Goal: Task Accomplishment & Management: Use online tool/utility

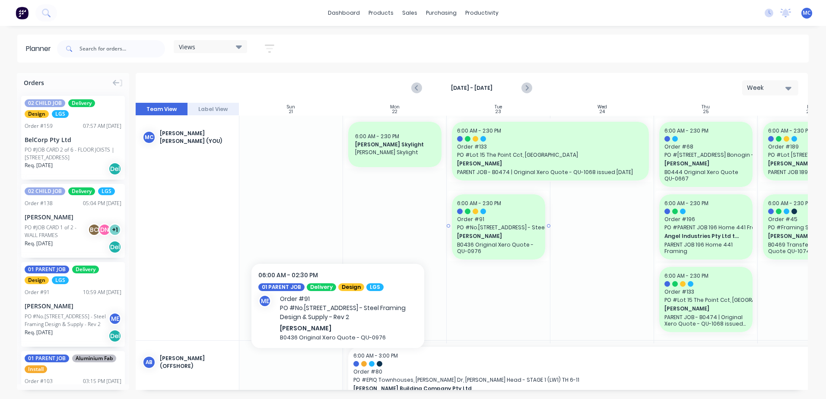
scroll to position [0, 161]
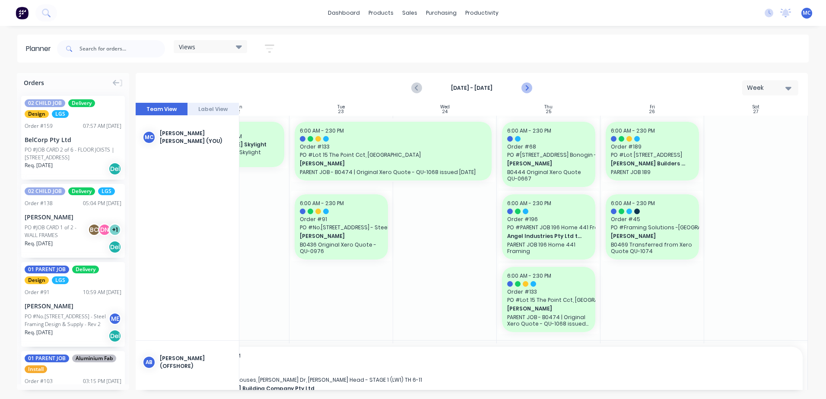
click at [523, 86] on icon "Next page" at bounding box center [527, 88] width 10 height 10
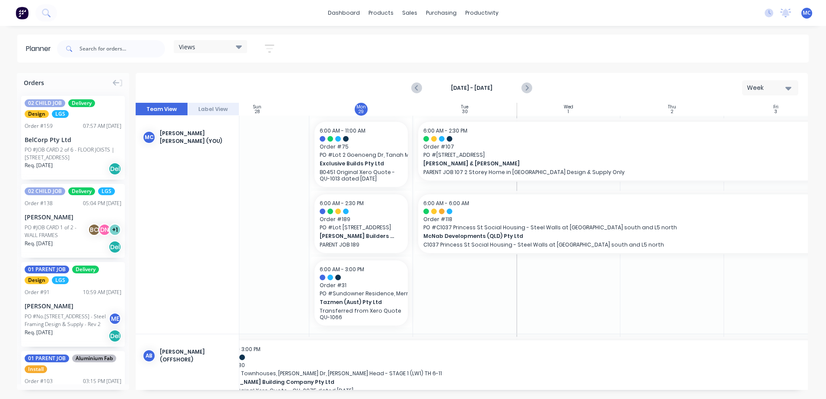
scroll to position [0, 0]
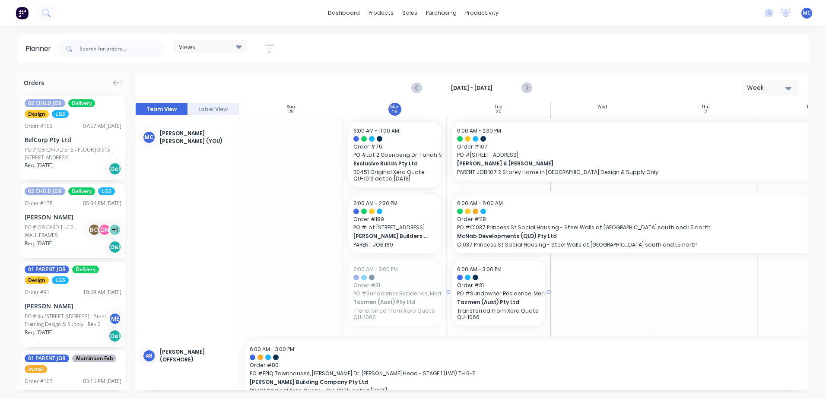
drag, startPoint x: 394, startPoint y: 292, endPoint x: 527, endPoint y: 293, distance: 133.1
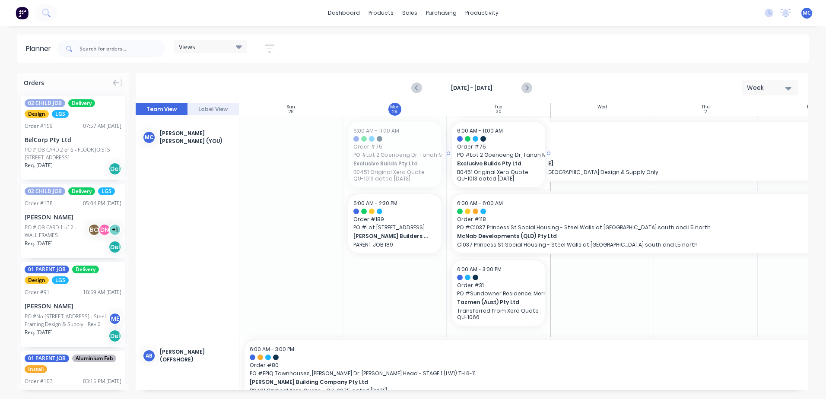
drag, startPoint x: 371, startPoint y: 146, endPoint x: 482, endPoint y: 148, distance: 111.1
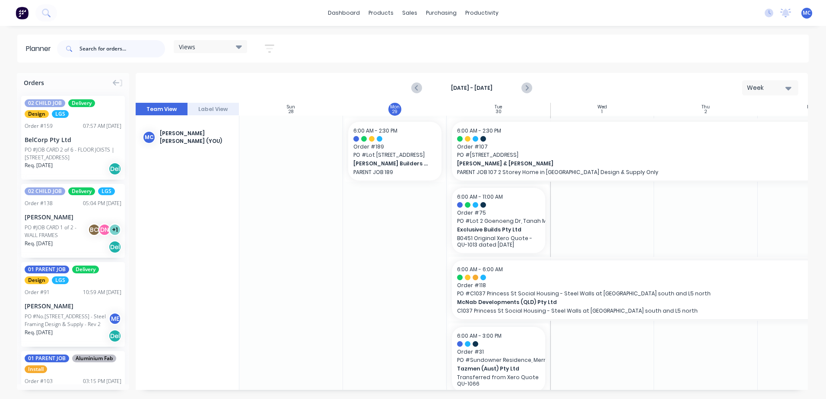
click at [96, 43] on input "text" at bounding box center [123, 48] width 86 height 17
type input "tee"
click at [32, 50] on header "Planner tee Views Save new view None (Default) edit DESIGN TEAM (INTERNAL) edit…" at bounding box center [413, 49] width 792 height 28
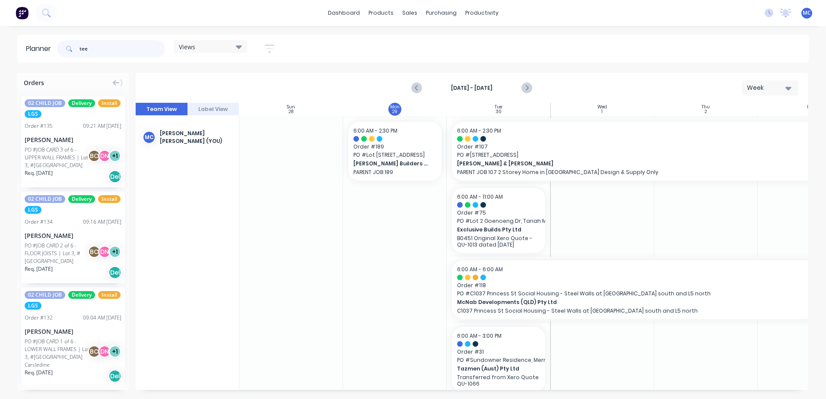
drag, startPoint x: 133, startPoint y: 51, endPoint x: 30, endPoint y: 48, distance: 102.9
click at [29, 49] on header "Planner tee Views Save new view None (Default) edit DESIGN TEAM (INTERNAL) edit…" at bounding box center [413, 49] width 792 height 28
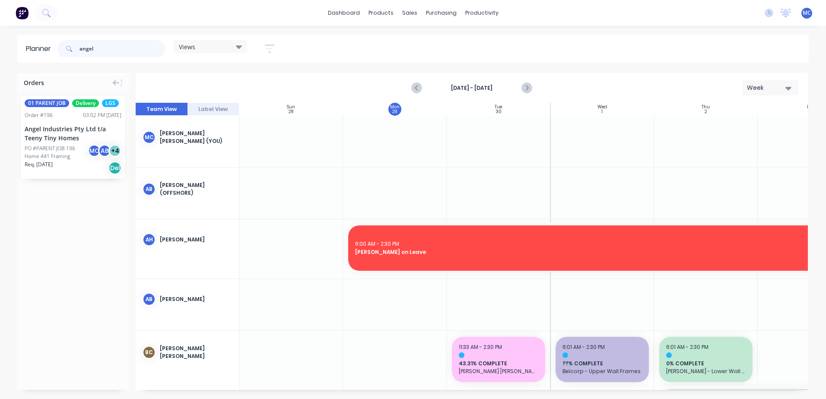
type input "angel"
click at [48, 136] on div "Angel Industries Pty Ltd t/a Teeny Tiny Homes" at bounding box center [73, 133] width 97 height 18
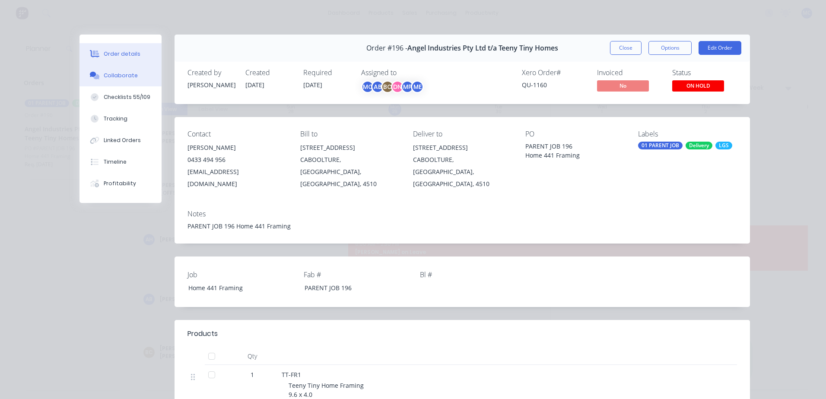
click at [128, 77] on div "Collaborate" at bounding box center [121, 76] width 34 height 8
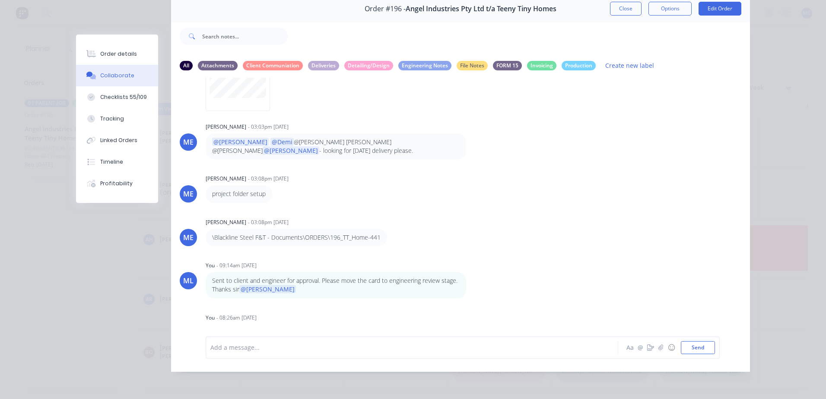
scroll to position [191, 0]
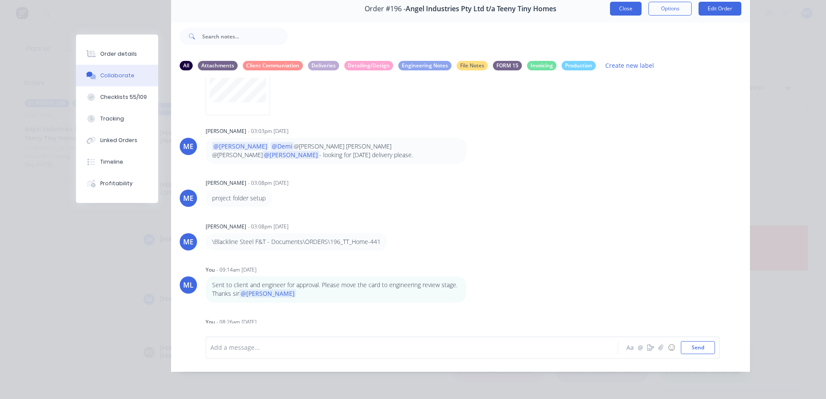
click at [610, 6] on button "Close" at bounding box center [626, 9] width 32 height 14
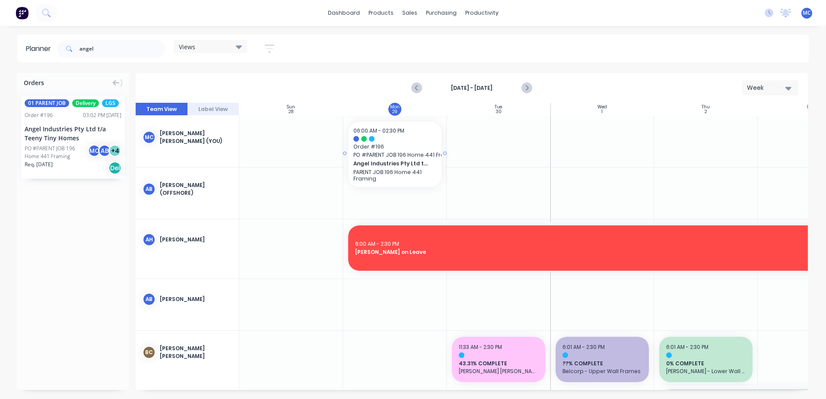
drag, startPoint x: 64, startPoint y: 140, endPoint x: 392, endPoint y: 156, distance: 328.4
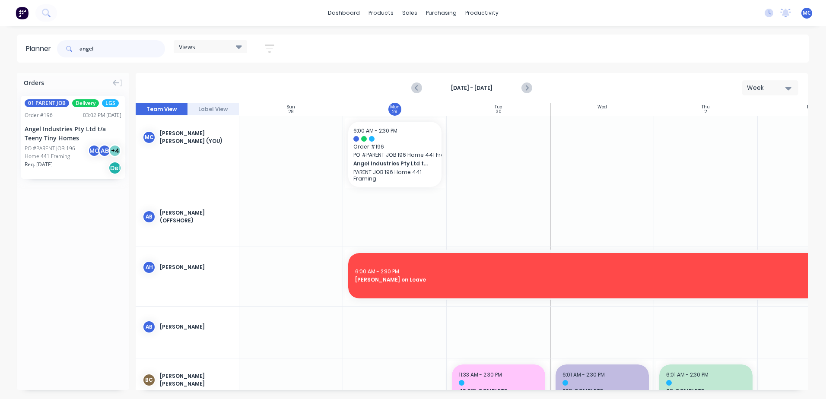
drag, startPoint x: 70, startPoint y: 53, endPoint x: 34, endPoint y: 51, distance: 35.9
click at [34, 51] on header "Planner angel Views Save new view None (Default) edit DESIGN TEAM (INTERNAL) ed…" at bounding box center [413, 49] width 792 height 28
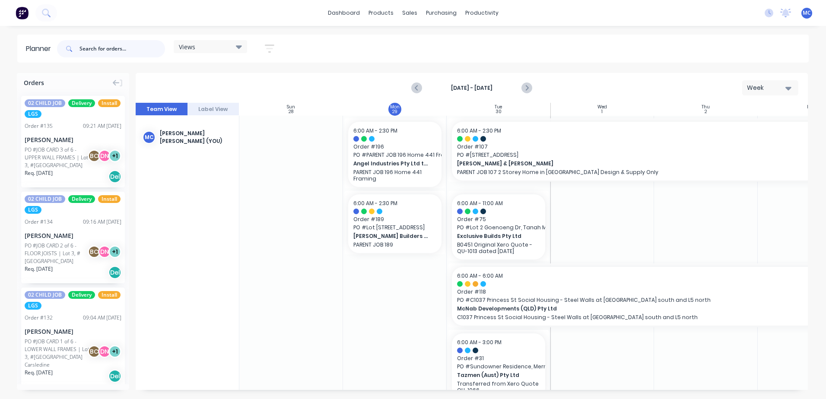
click at [112, 48] on input "text" at bounding box center [123, 48] width 86 height 17
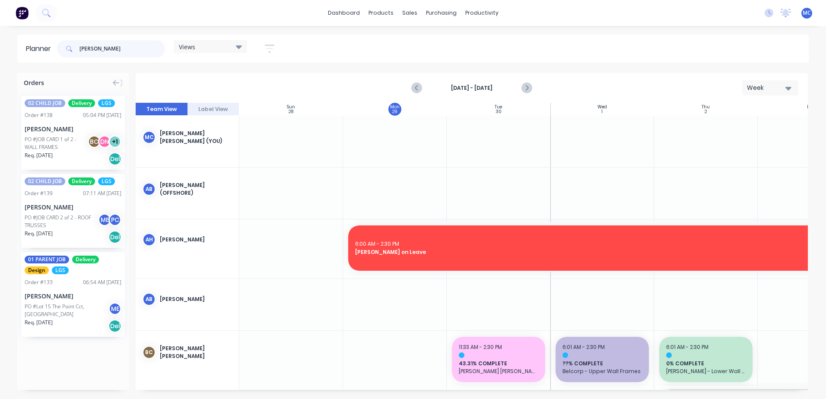
type input "[PERSON_NAME]"
click at [41, 140] on div "PO #JOB CARD 1 of 2 - WALL FRAMES" at bounding box center [58, 144] width 66 height 16
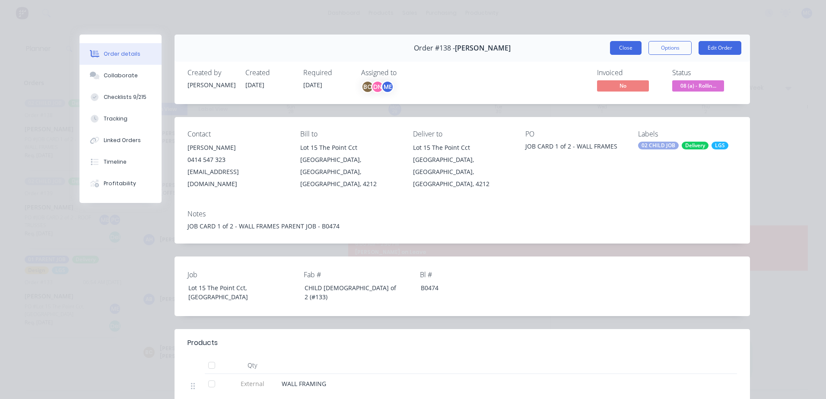
click at [626, 49] on button "Close" at bounding box center [626, 48] width 32 height 14
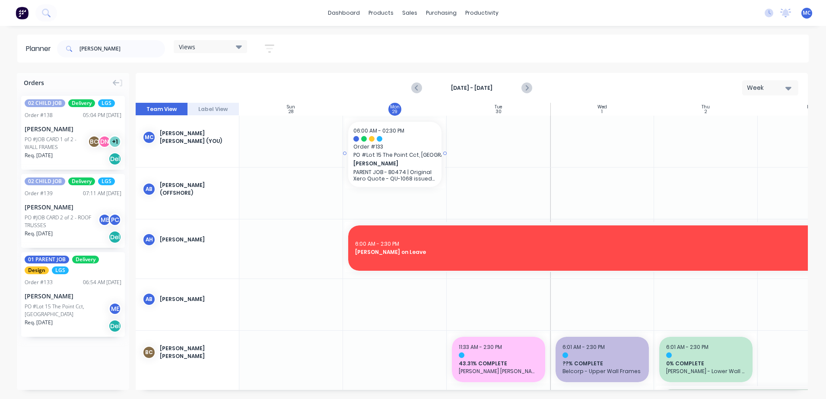
drag, startPoint x: 43, startPoint y: 301, endPoint x: 367, endPoint y: 141, distance: 361.5
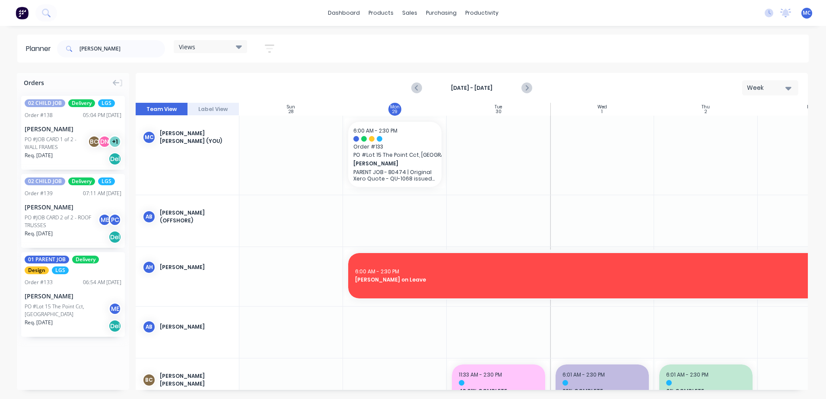
click at [766, 89] on div "Week" at bounding box center [767, 87] width 40 height 9
click at [743, 125] on div "Week" at bounding box center [755, 128] width 86 height 17
click at [761, 88] on div "Week" at bounding box center [767, 87] width 40 height 9
click at [738, 106] on div "Day" at bounding box center [755, 110] width 86 height 17
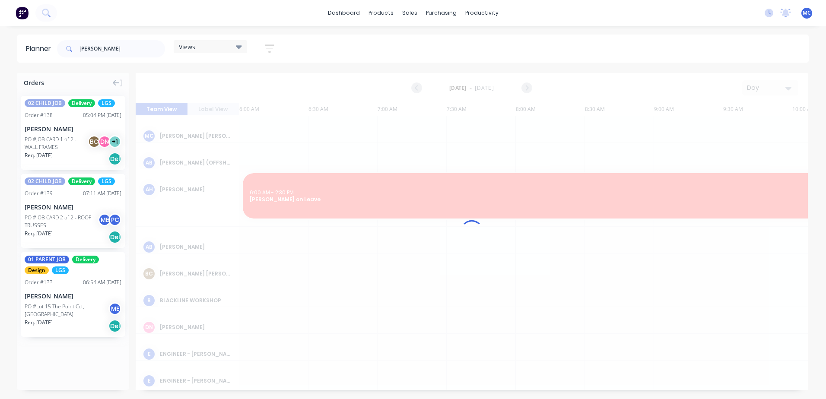
scroll to position [0, 415]
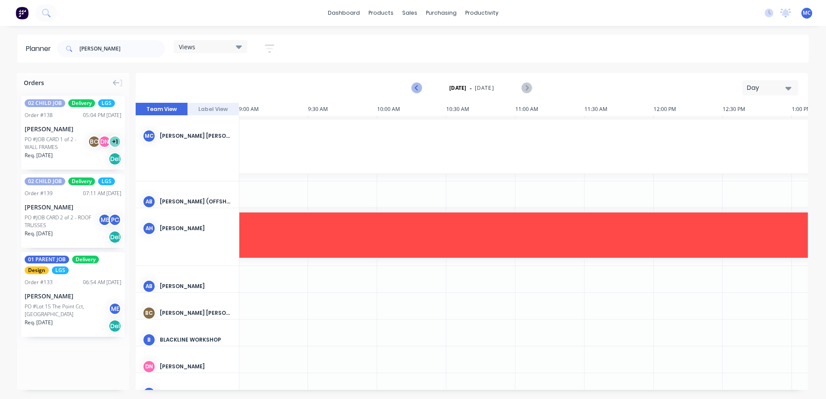
click at [417, 86] on icon "Previous page" at bounding box center [417, 88] width 10 height 10
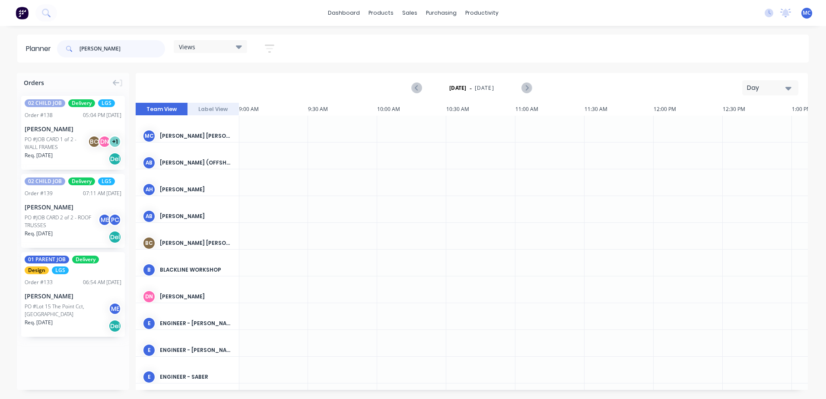
drag, startPoint x: 122, startPoint y: 50, endPoint x: 48, endPoint y: 51, distance: 73.5
click at [48, 51] on header "Planner [PERSON_NAME] Views Save new view None (Default) edit DESIGN TEAM (INTE…" at bounding box center [413, 49] width 792 height 28
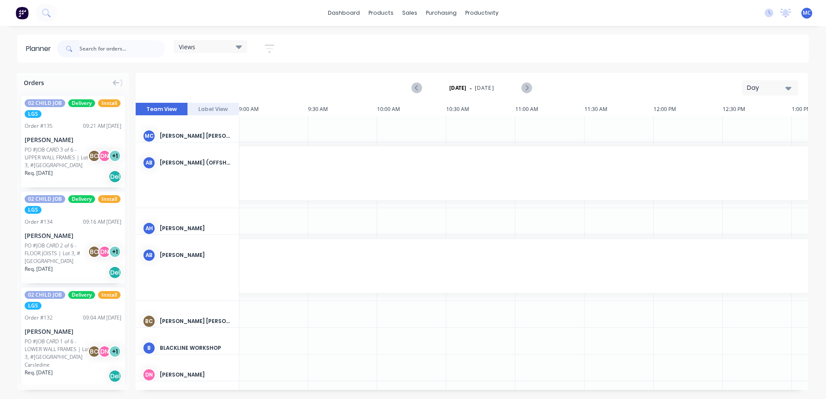
click at [754, 86] on div "Day" at bounding box center [767, 87] width 40 height 9
click at [758, 129] on div "Week" at bounding box center [755, 128] width 86 height 17
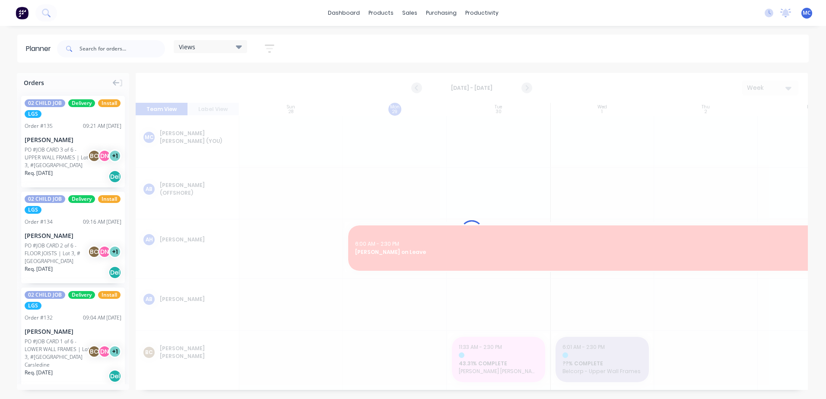
scroll to position [0, 0]
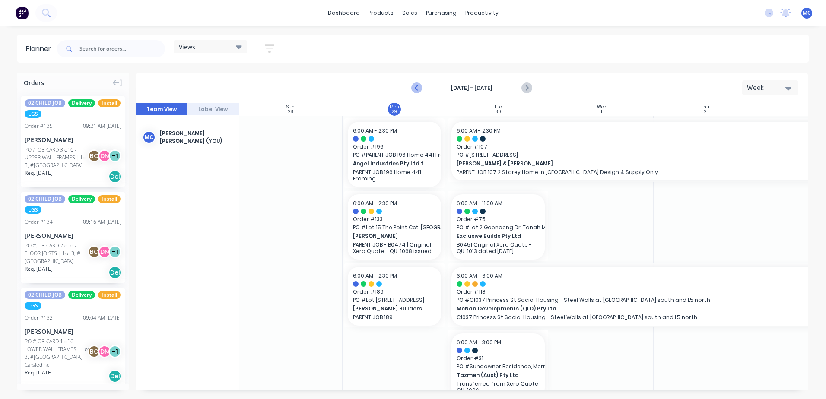
click at [411, 86] on button "Previous page" at bounding box center [417, 88] width 17 height 17
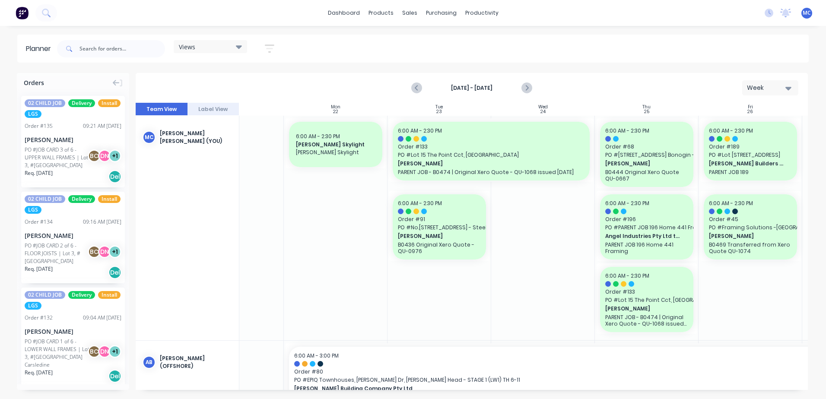
scroll to position [0, 161]
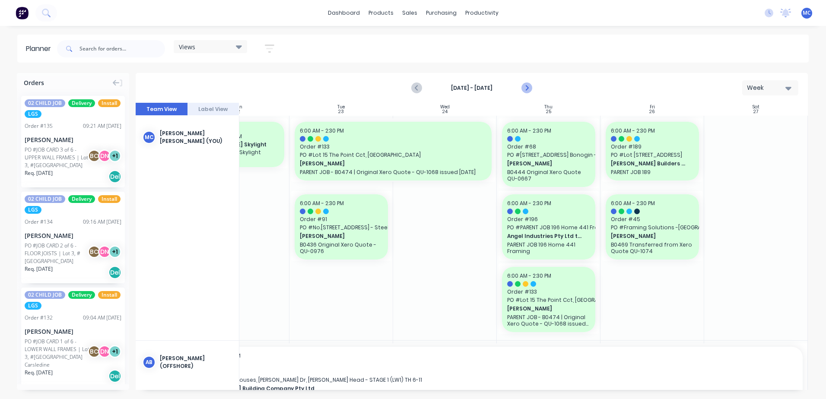
click at [528, 85] on icon "Next page" at bounding box center [527, 88] width 10 height 10
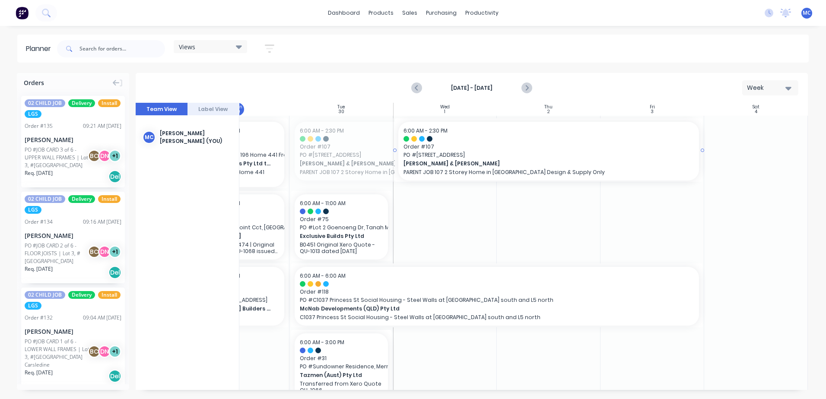
drag, startPoint x: 288, startPoint y: 149, endPoint x: 402, endPoint y: 154, distance: 114.2
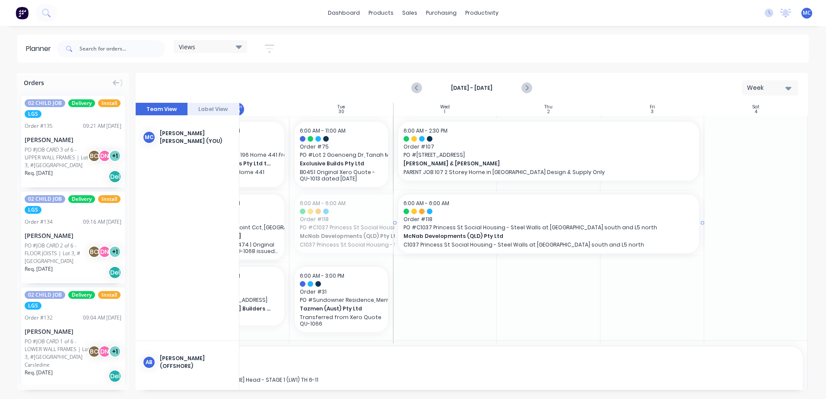
drag, startPoint x: 288, startPoint y: 221, endPoint x: 407, endPoint y: 227, distance: 119.0
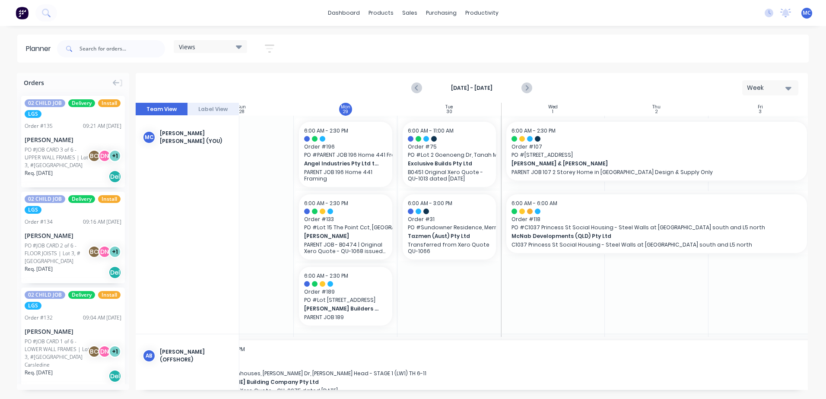
scroll to position [0, 43]
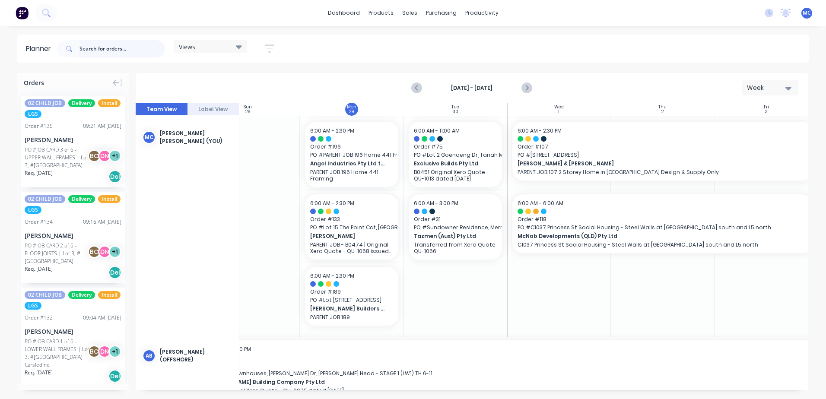
click at [104, 49] on input "text" at bounding box center [123, 48] width 86 height 17
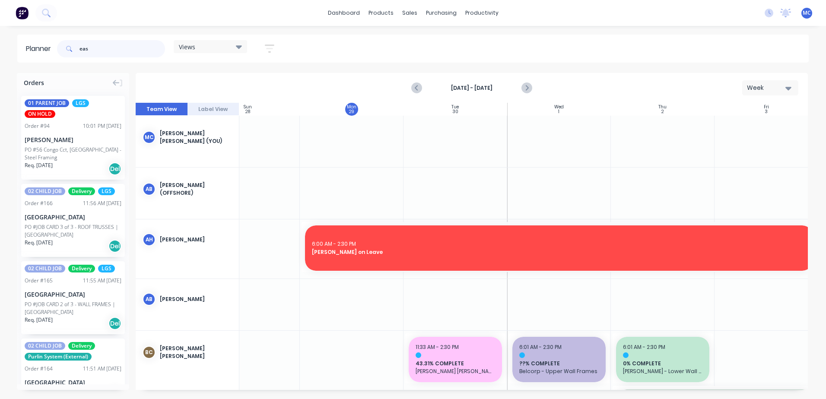
type input "eas"
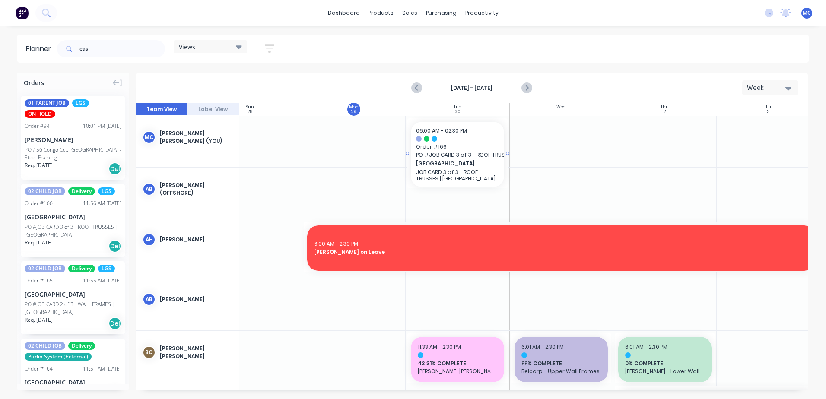
drag, startPoint x: 65, startPoint y: 223, endPoint x: 490, endPoint y: 132, distance: 435.1
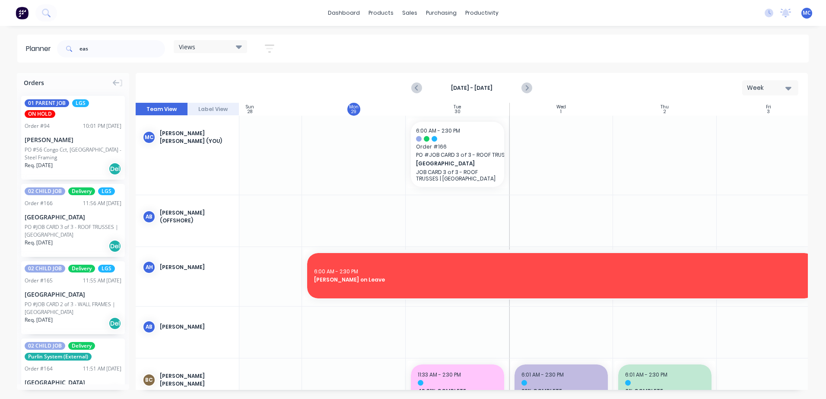
click at [779, 89] on div "Week" at bounding box center [767, 87] width 40 height 9
click at [743, 124] on div "Week" at bounding box center [755, 128] width 86 height 17
drag, startPoint x: 116, startPoint y: 44, endPoint x: -51, endPoint y: 57, distance: 168.2
click at [0, 57] on html "dashboard products sales purchasing productivity dashboard products Product Cat…" at bounding box center [413, 199] width 826 height 399
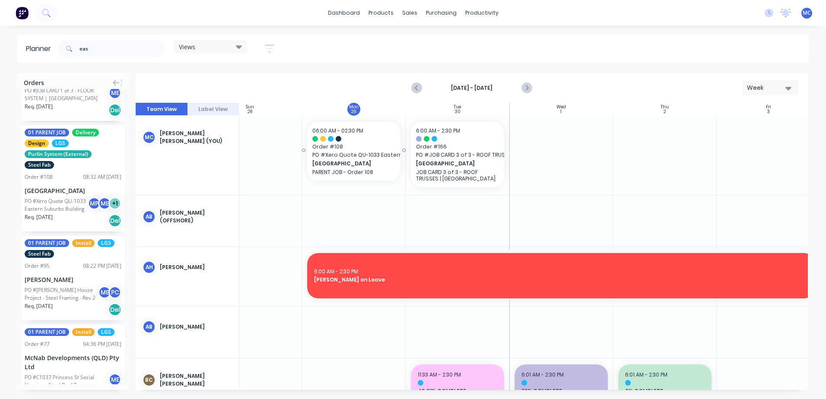
scroll to position [0, 39]
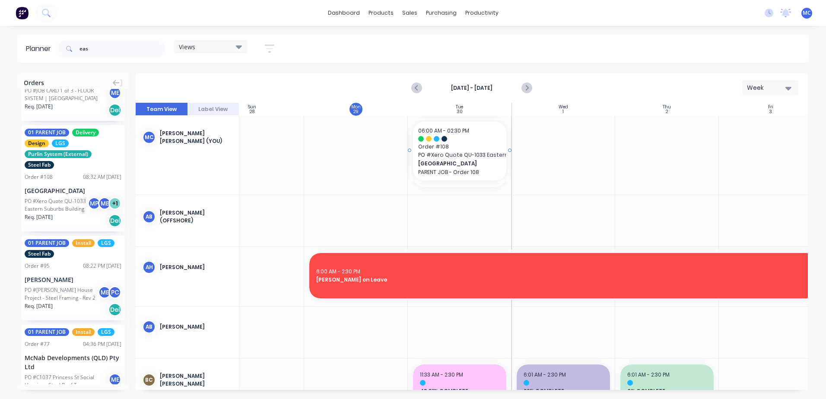
drag, startPoint x: 54, startPoint y: 195, endPoint x: 443, endPoint y: 159, distance: 390.7
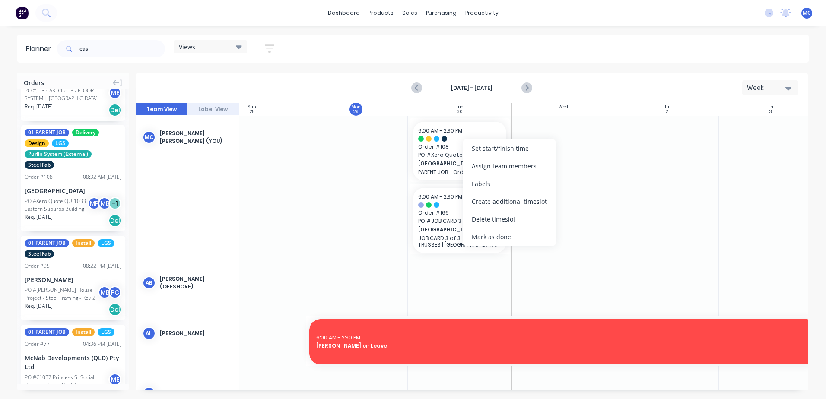
click at [497, 224] on div "Delete timeslot" at bounding box center [509, 219] width 92 height 18
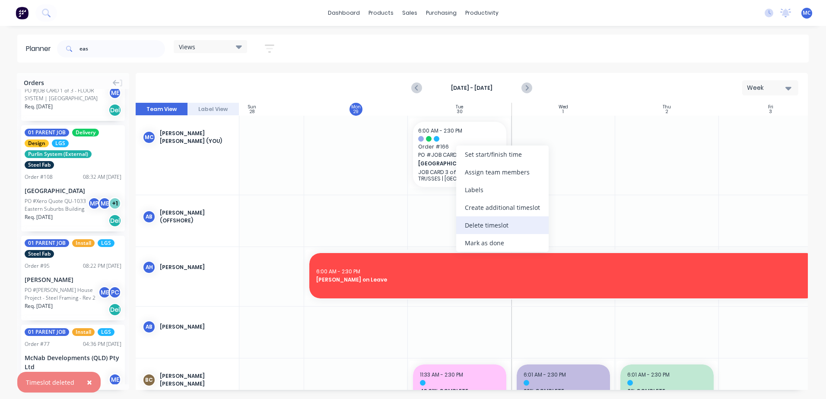
click at [479, 226] on div "Delete timeslot" at bounding box center [502, 226] width 92 height 18
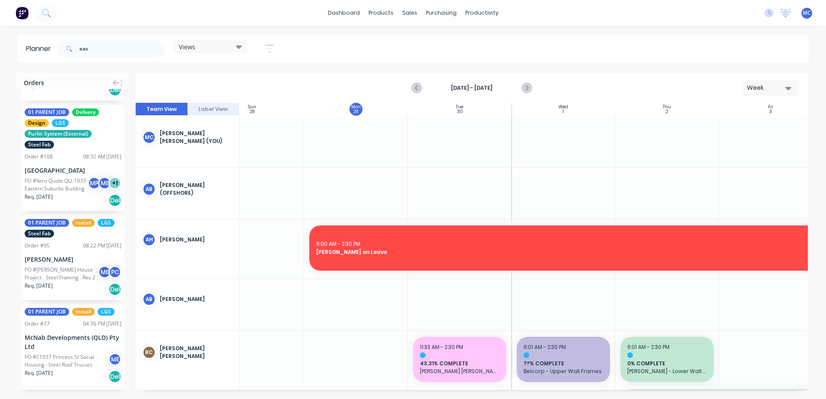
scroll to position [337, 0]
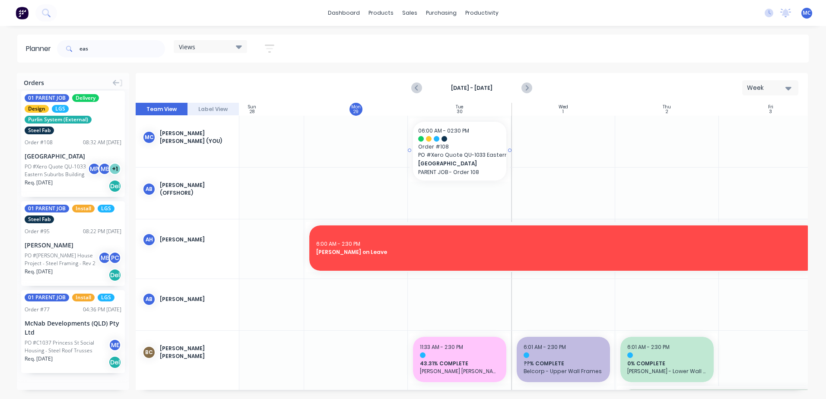
drag, startPoint x: 47, startPoint y: 161, endPoint x: 452, endPoint y: 147, distance: 405.3
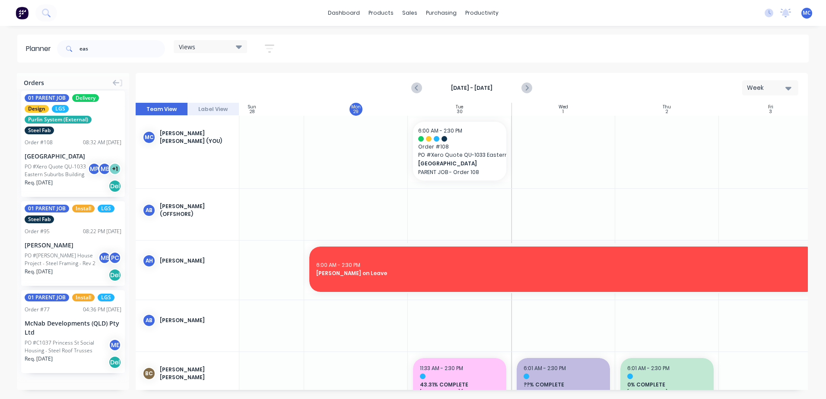
click at [772, 86] on div "Week" at bounding box center [767, 87] width 40 height 9
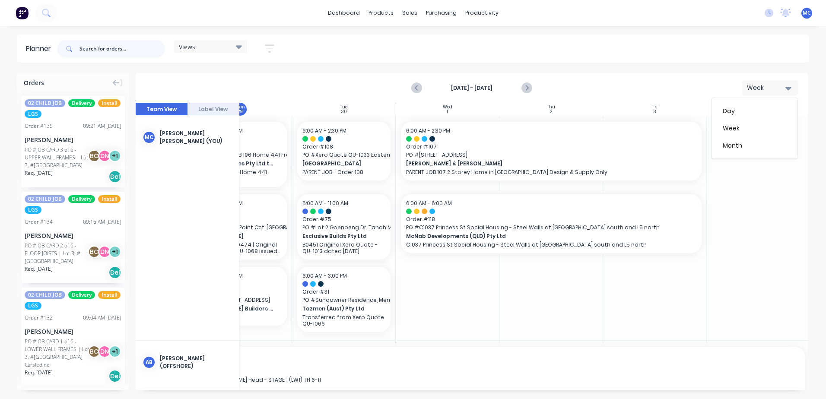
scroll to position [0, 153]
click at [786, 16] on icon at bounding box center [786, 13] width 11 height 9
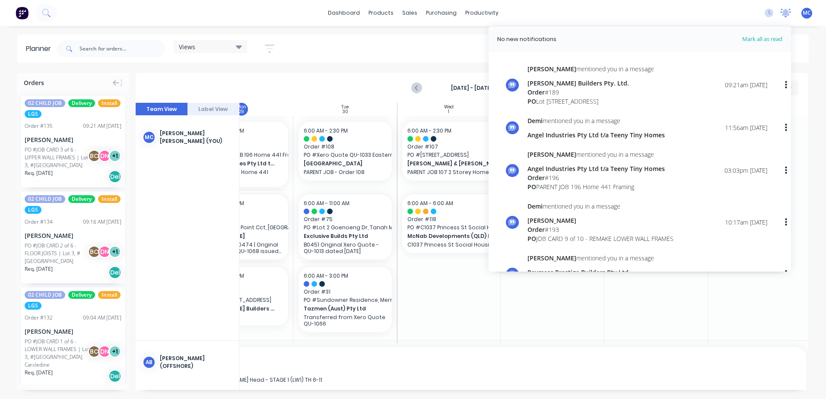
click at [786, 16] on icon at bounding box center [786, 13] width 11 height 9
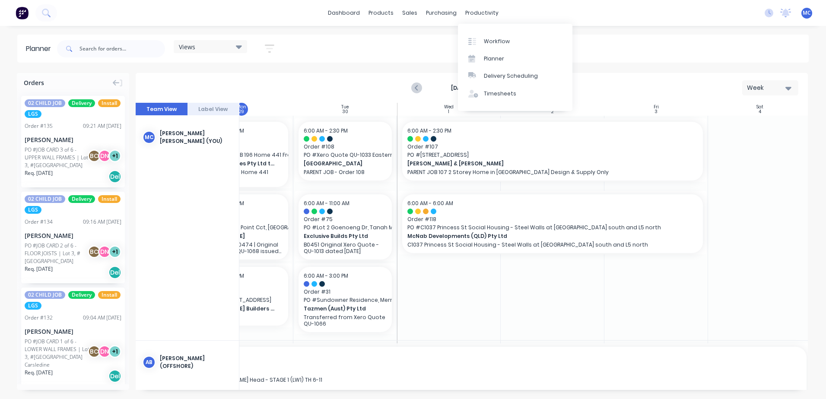
click at [378, 65] on div "Planner Views Save new view None (Default) edit DESIGN TEAM (INTERNAL) edit ENG…" at bounding box center [413, 217] width 826 height 364
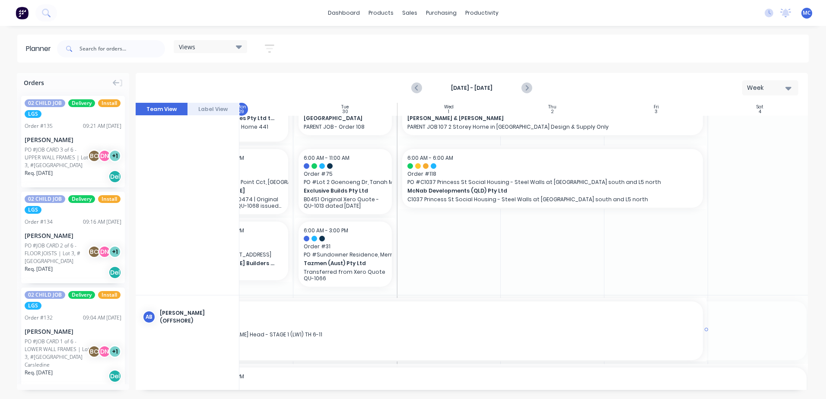
scroll to position [58, 153]
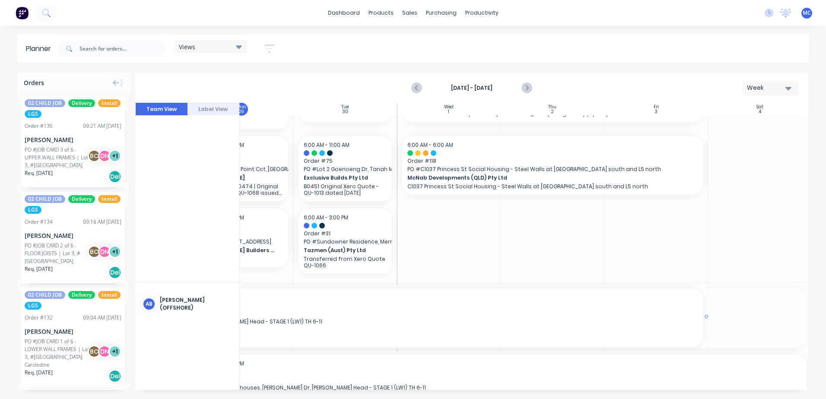
drag, startPoint x: 421, startPoint y: 386, endPoint x: 352, endPoint y: 386, distance: 69.2
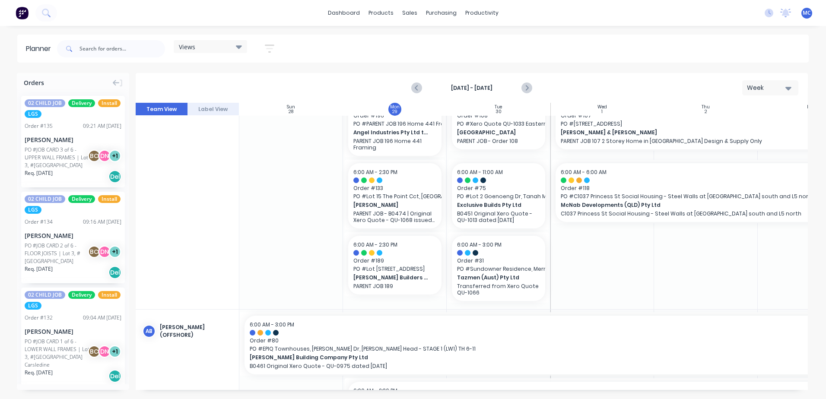
scroll to position [0, 0]
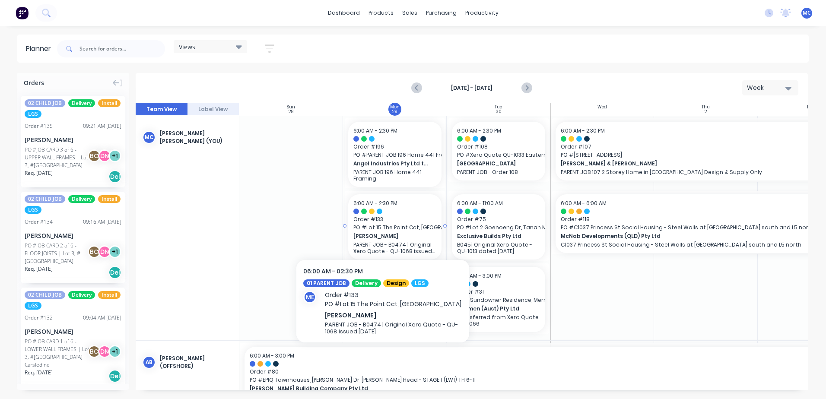
click at [383, 228] on span "PO # Lot 15 The Point Cct, [GEOGRAPHIC_DATA]" at bounding box center [395, 228] width 83 height 8
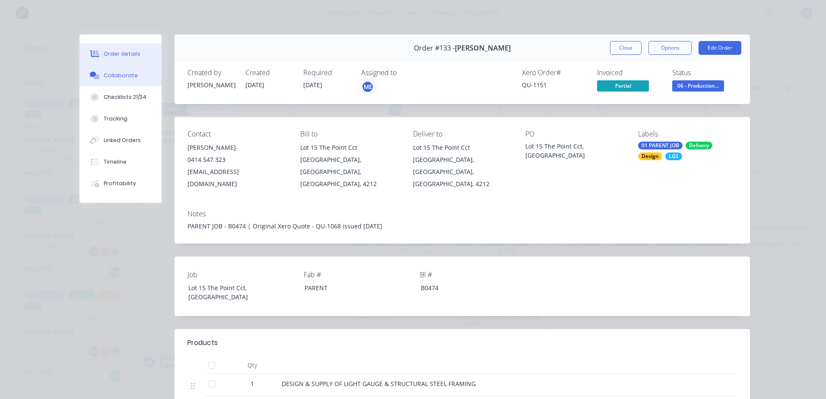
click at [108, 77] on div "Collaborate" at bounding box center [121, 76] width 34 height 8
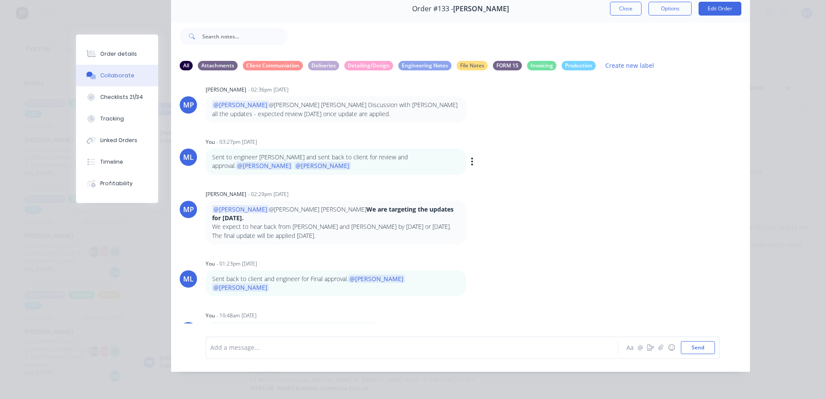
scroll to position [259, 0]
click at [627, 7] on button "Close" at bounding box center [626, 9] width 32 height 14
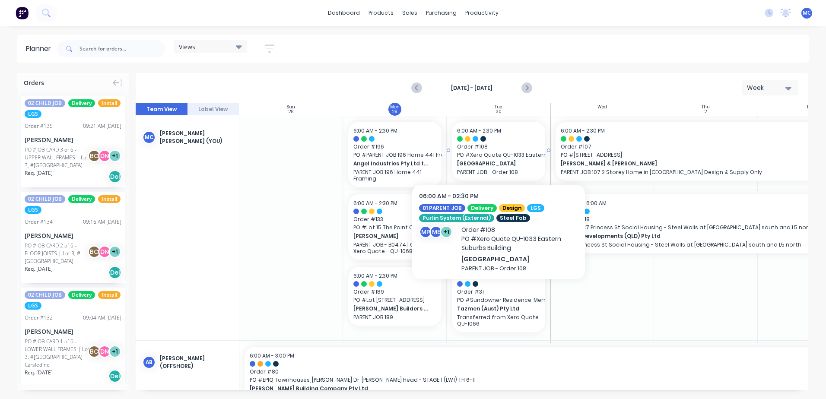
click at [505, 159] on span "PO # Xero Quote QU-1033 Eastern Suburbs Building" at bounding box center [498, 155] width 83 height 8
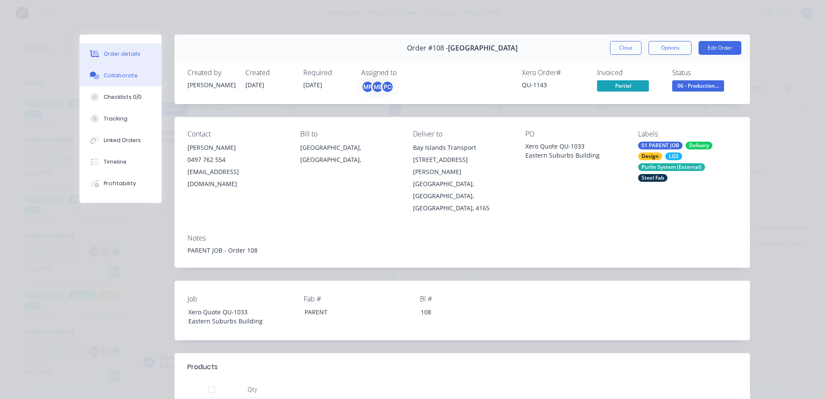
click at [82, 73] on button "Collaborate" at bounding box center [121, 76] width 82 height 22
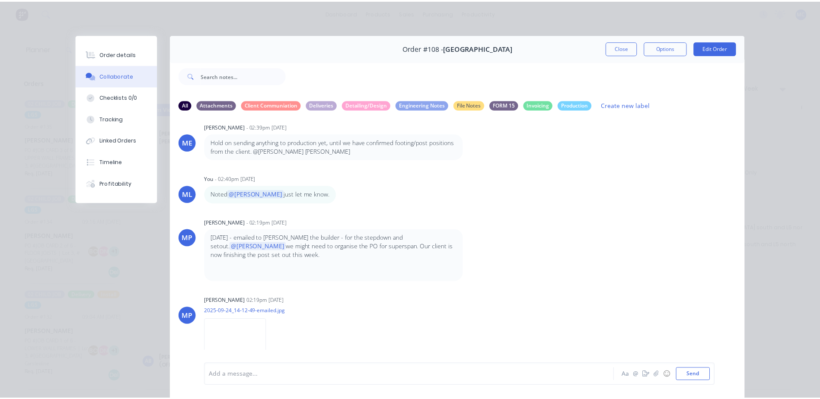
scroll to position [39, 0]
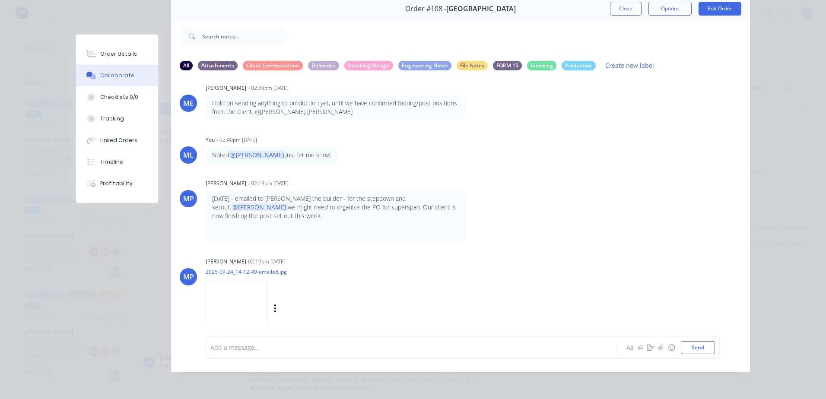
click at [228, 290] on img at bounding box center [237, 308] width 62 height 57
click at [619, 4] on button "Close" at bounding box center [626, 9] width 32 height 14
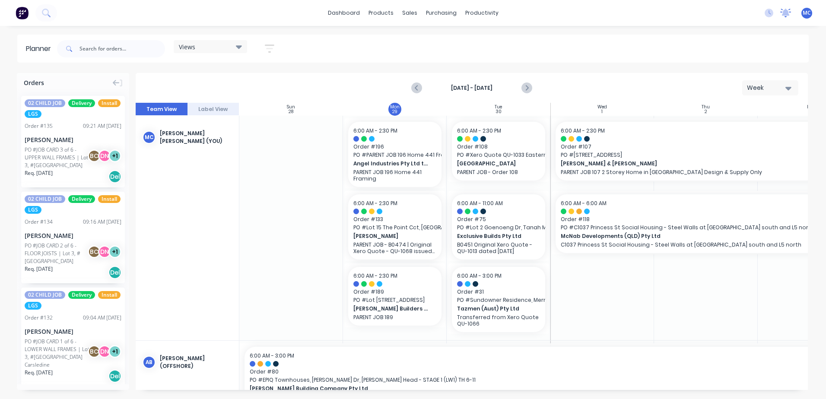
click at [781, 14] on icon at bounding box center [786, 13] width 11 height 9
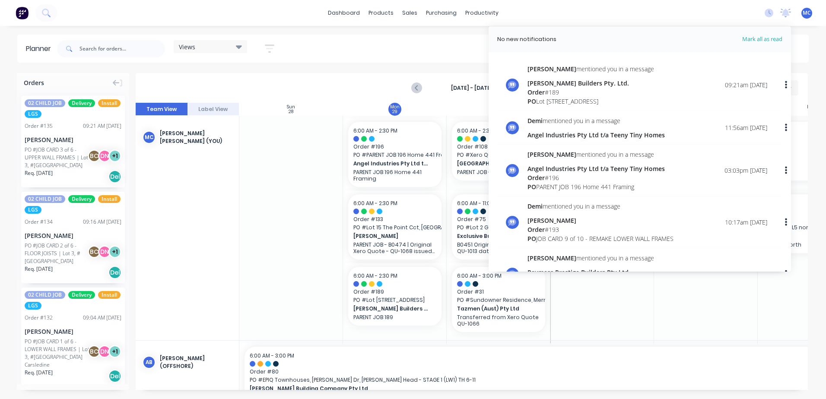
click at [564, 94] on div "Order # 189" at bounding box center [591, 92] width 127 height 9
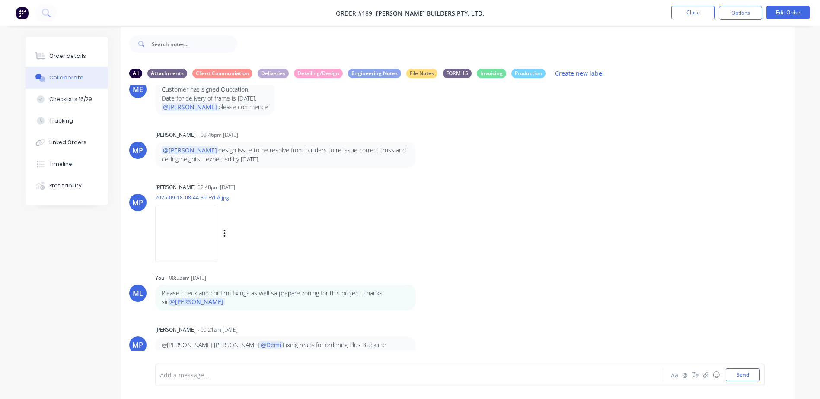
scroll to position [13, 0]
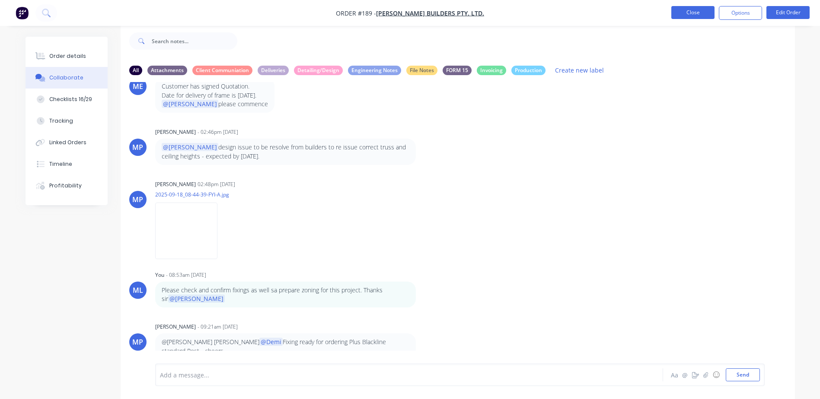
click at [698, 12] on button "Close" at bounding box center [692, 12] width 43 height 13
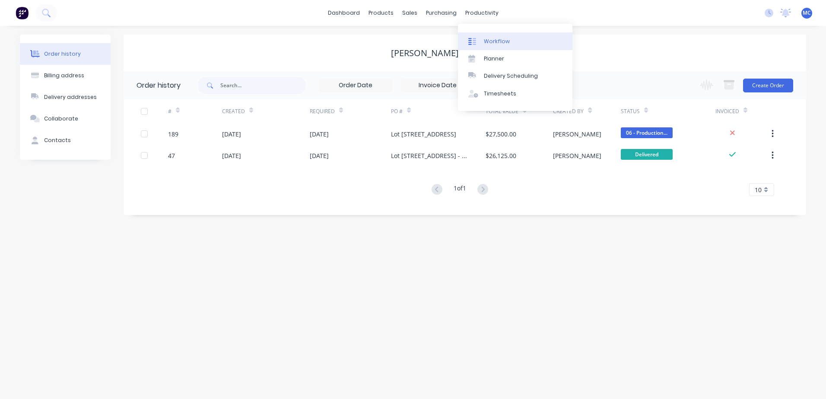
click at [476, 35] on link "Workflow" at bounding box center [515, 40] width 115 height 17
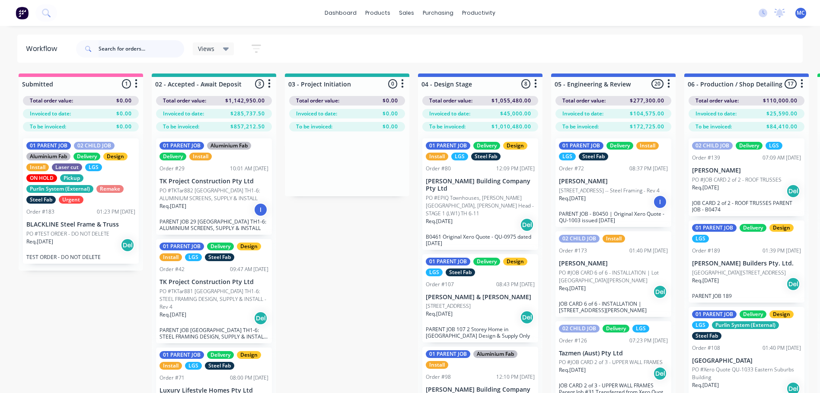
click at [143, 54] on input "text" at bounding box center [142, 48] width 86 height 17
type input "parent"
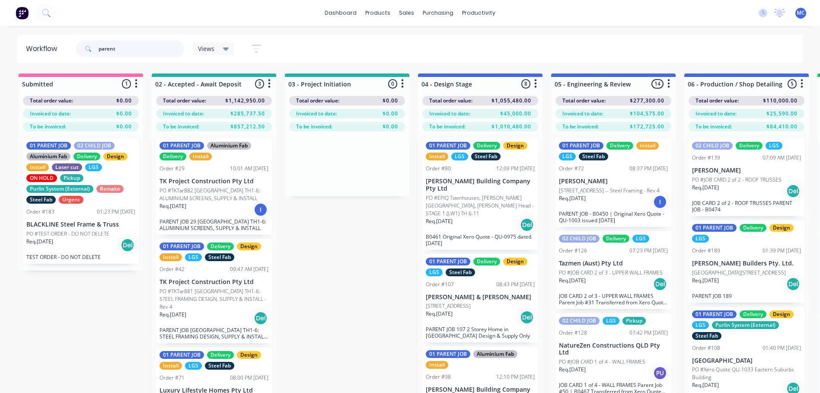
drag, startPoint x: 138, startPoint y: 47, endPoint x: 84, endPoint y: 50, distance: 54.1
click at [84, 50] on div "parent" at bounding box center [130, 48] width 108 height 17
click at [223, 45] on icon at bounding box center [226, 49] width 6 height 10
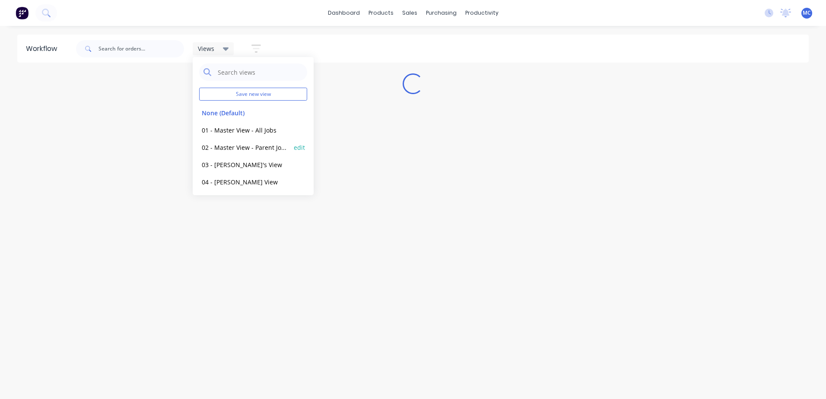
click at [239, 146] on button "02 - Master View - Parent Jobs Only" at bounding box center [245, 148] width 92 height 10
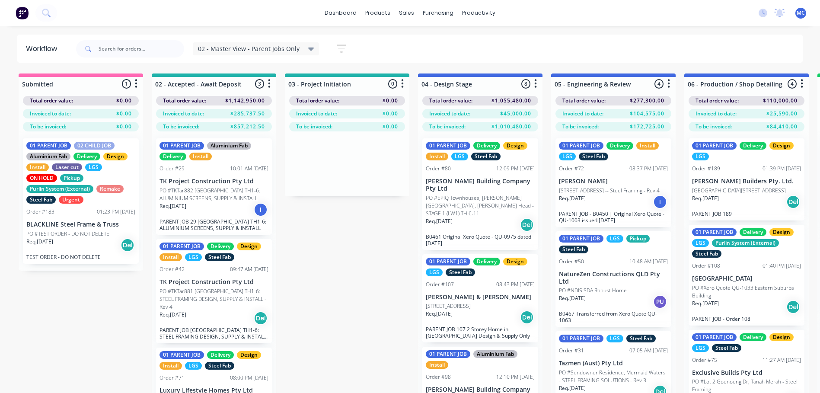
click at [209, 319] on div "Req. [DATE] Del" at bounding box center [213, 318] width 109 height 15
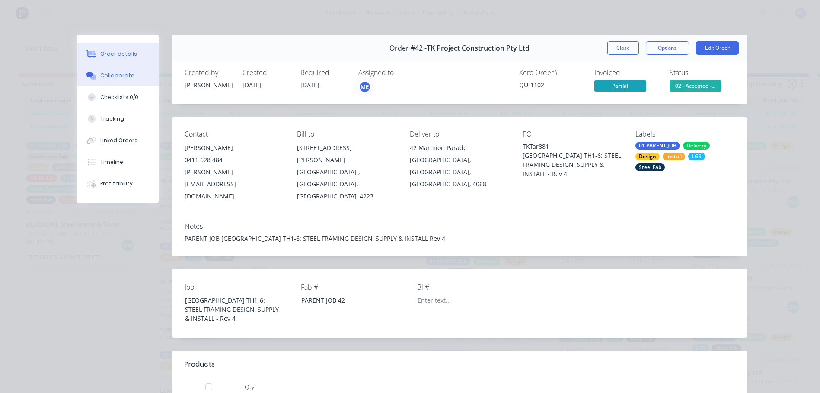
click at [106, 76] on div "Collaborate" at bounding box center [117, 76] width 34 height 8
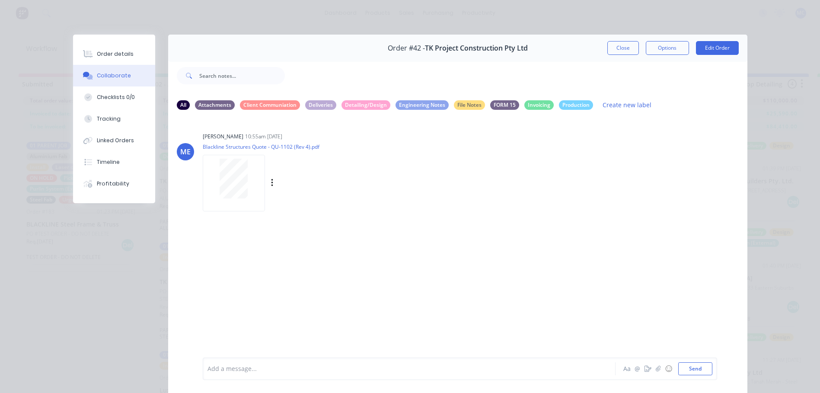
click at [207, 176] on div at bounding box center [234, 179] width 54 height 40
click at [618, 50] on button "Close" at bounding box center [623, 48] width 32 height 14
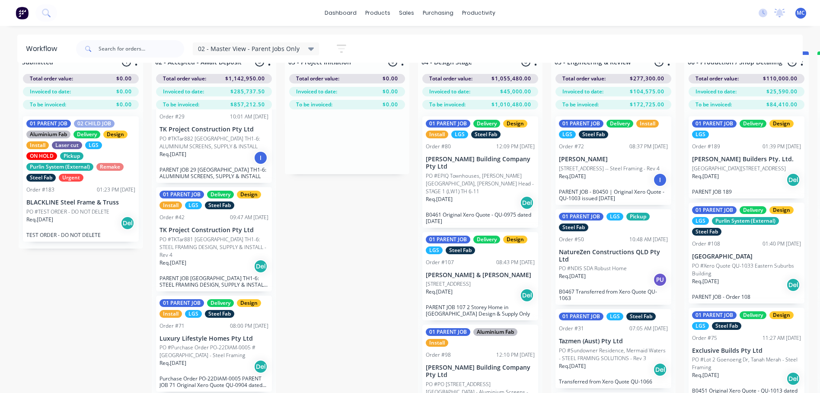
scroll to position [34, 0]
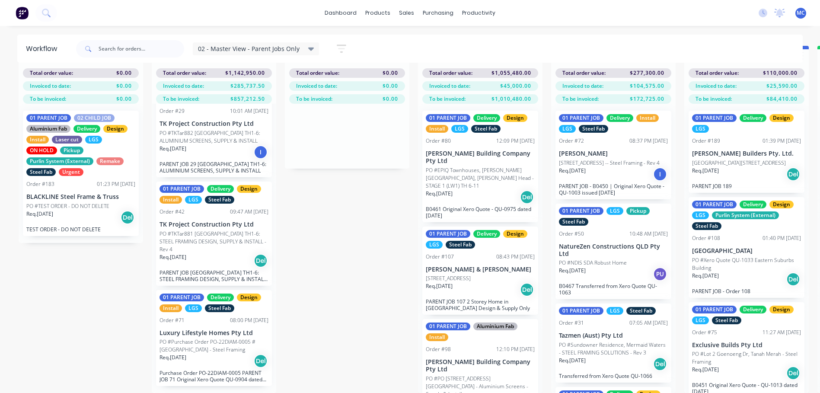
click at [222, 345] on p "PO #Purchase Order PO-22DIAM-0005 #[GEOGRAPHIC_DATA] - Steel Framing" at bounding box center [213, 346] width 109 height 16
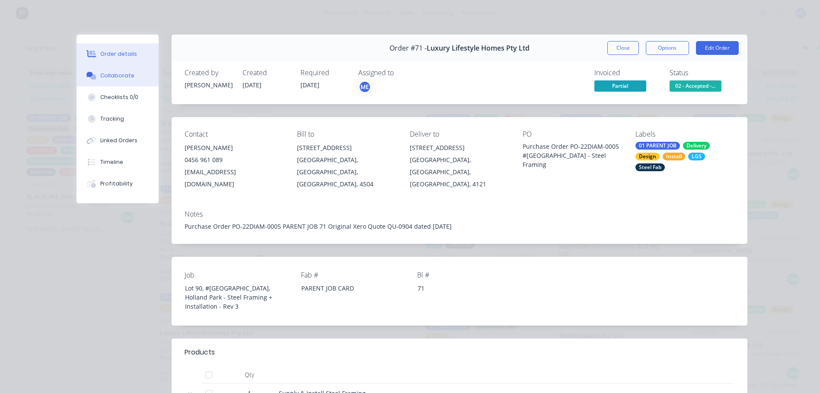
click at [108, 75] on div "Collaborate" at bounding box center [117, 76] width 34 height 8
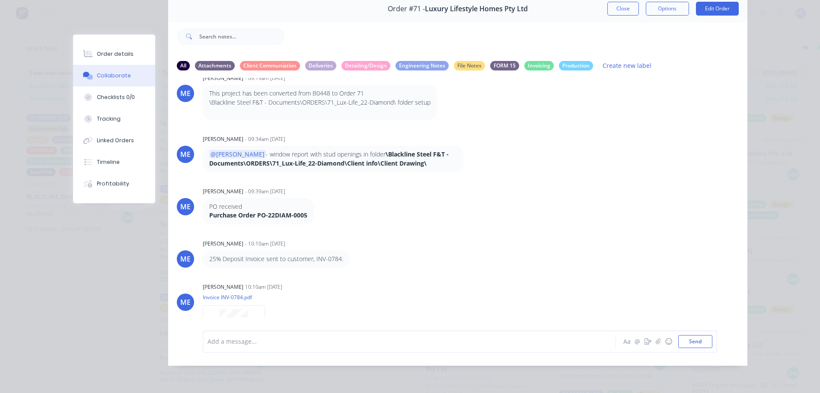
scroll to position [0, 0]
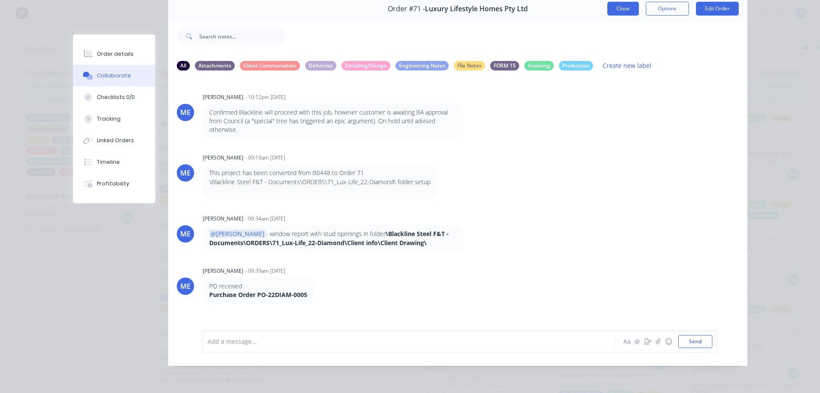
click at [620, 3] on button "Close" at bounding box center [623, 9] width 32 height 14
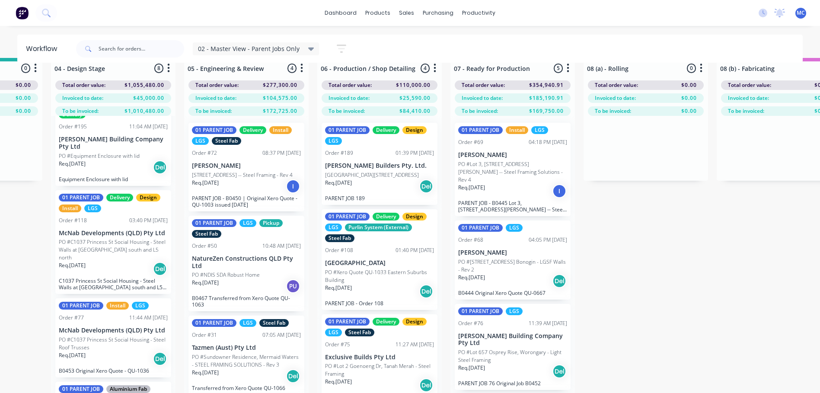
scroll to position [0, 367]
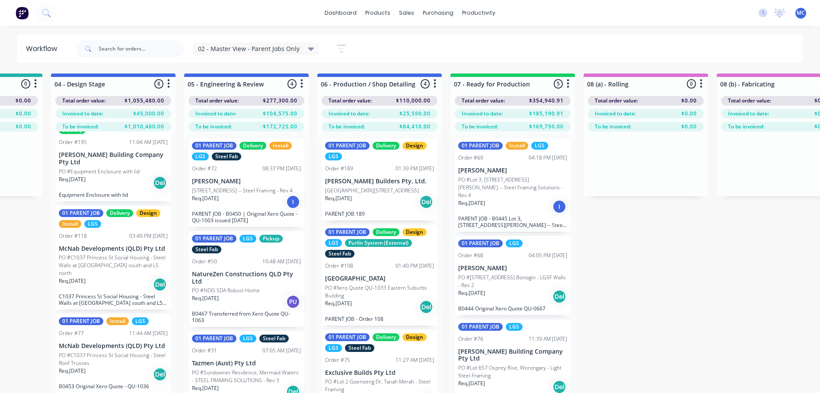
click at [513, 204] on div "Req. [DATE] I" at bounding box center [512, 206] width 109 height 15
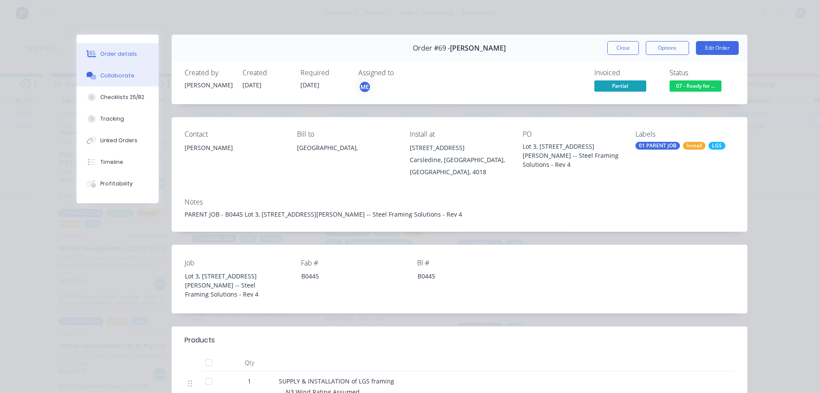
click at [112, 70] on button "Collaborate" at bounding box center [118, 76] width 82 height 22
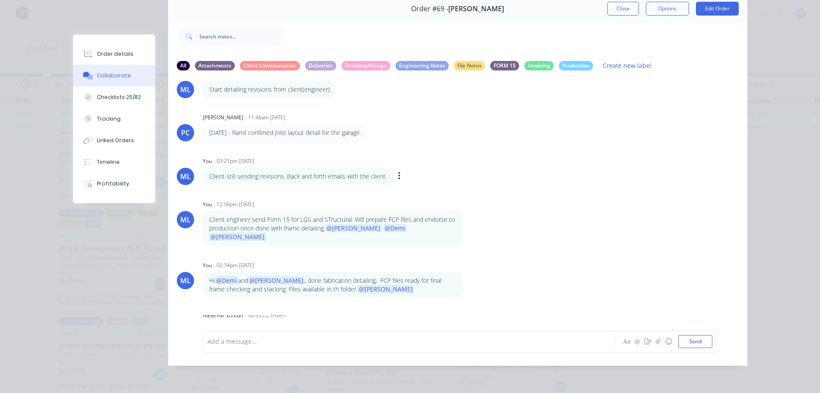
scroll to position [46, 0]
click at [251, 341] on div at bounding box center [397, 341] width 378 height 9
click at [602, 4] on div "Order #69 - [PERSON_NAME] Close Options Edit Order" at bounding box center [457, 8] width 579 height 27
click at [617, 2] on button "Close" at bounding box center [623, 9] width 32 height 14
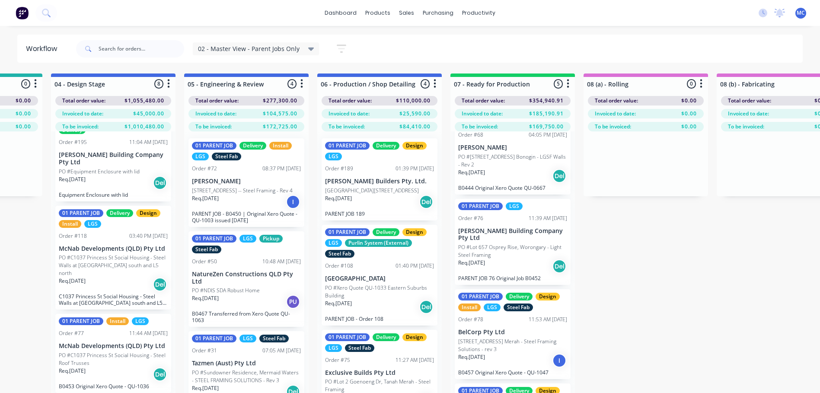
scroll to position [130, 0]
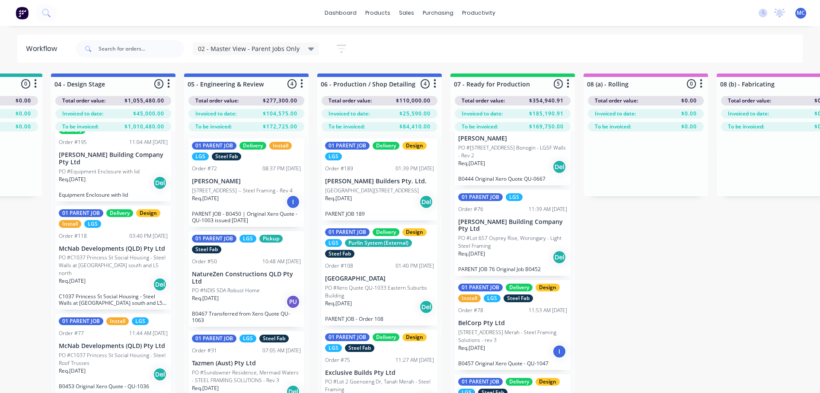
click at [507, 159] on div "Req. [DATE] Del" at bounding box center [512, 166] width 109 height 15
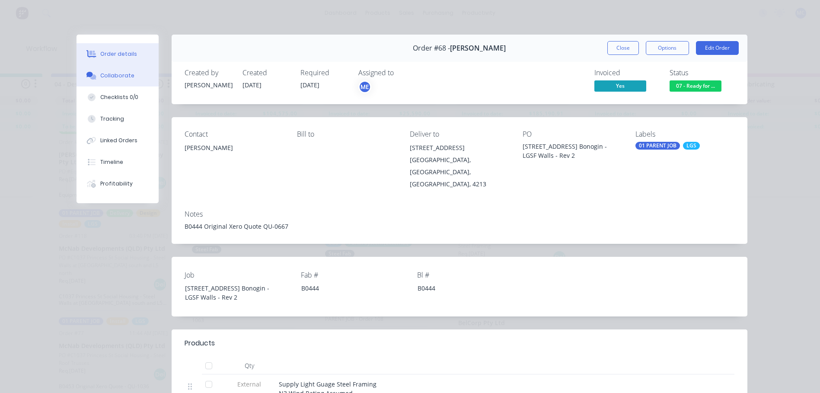
click at [105, 71] on button "Collaborate" at bounding box center [118, 76] width 82 height 22
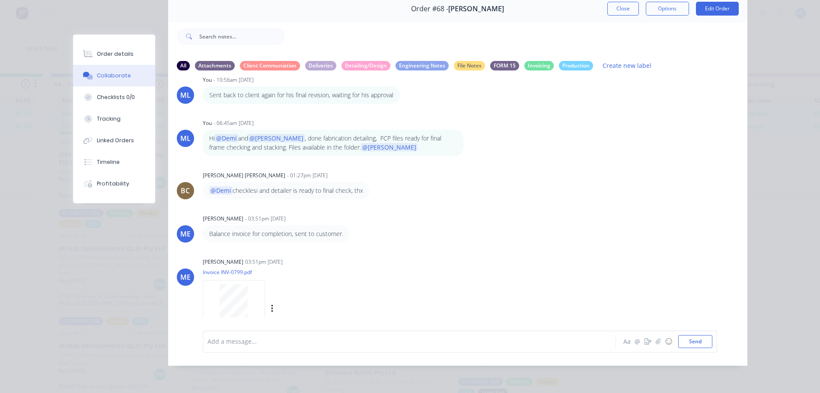
scroll to position [46, 0]
click at [619, 2] on button "Close" at bounding box center [623, 9] width 32 height 14
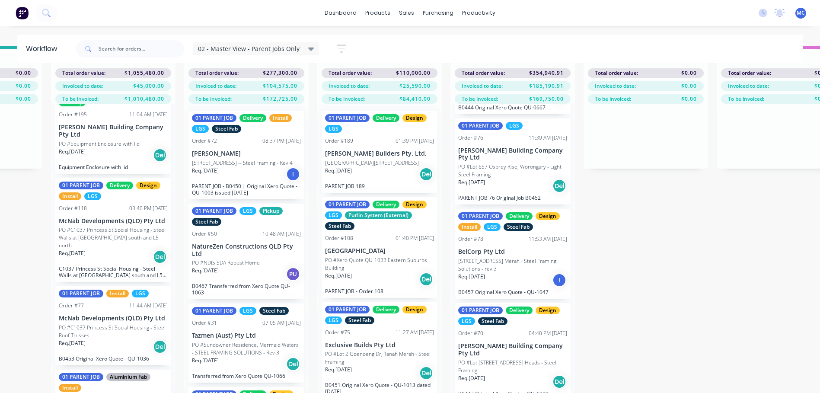
scroll to position [91, 0]
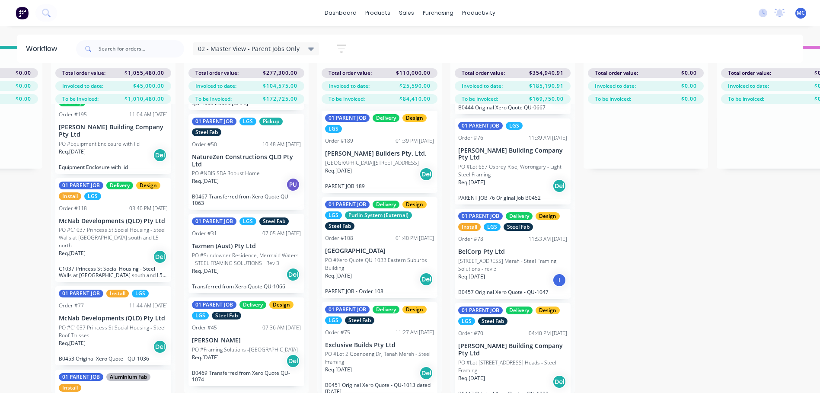
click at [228, 350] on p "PO #Framing Solutions -[GEOGRAPHIC_DATA]" at bounding box center [245, 350] width 106 height 8
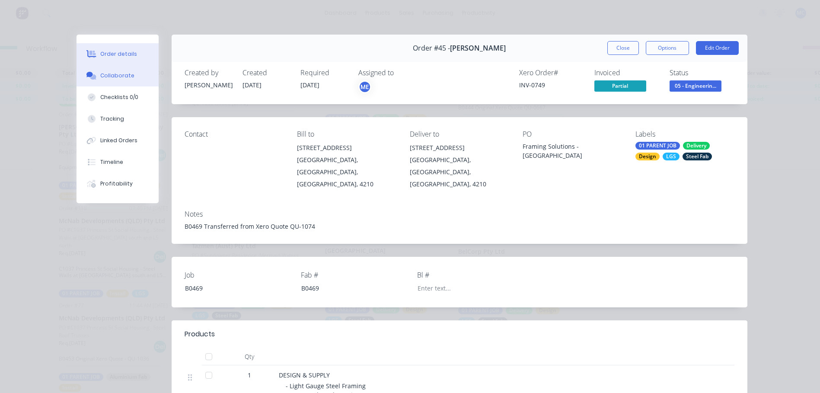
click at [105, 76] on div "Collaborate" at bounding box center [117, 76] width 34 height 8
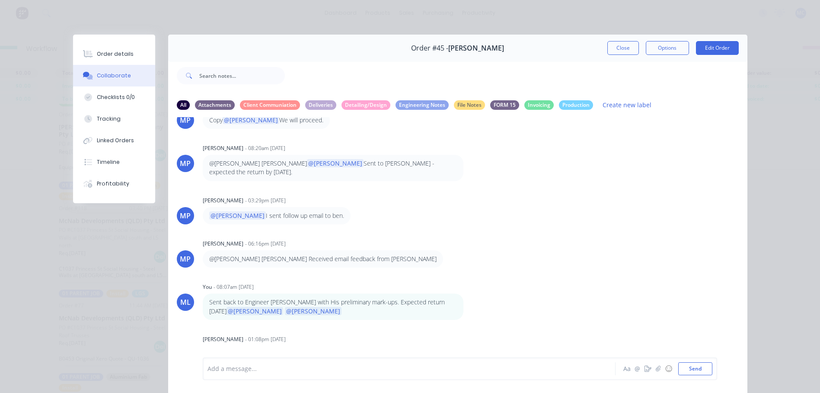
scroll to position [46, 0]
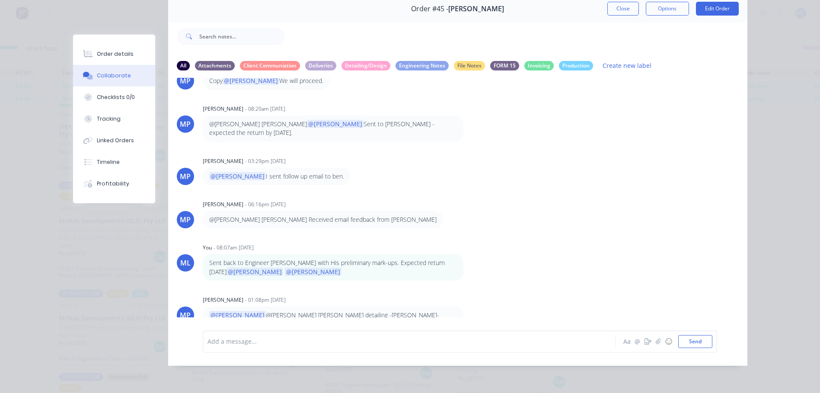
click at [242, 340] on div at bounding box center [397, 341] width 378 height 9
click at [265, 340] on span "Sent back to engineer. Expecting form 15 if there are no more issues." at bounding box center [308, 341] width 201 height 8
click at [469, 330] on div "Sent back to engineer this morning. Expecting form 15 if there are no more issu…" at bounding box center [460, 341] width 514 height 22
click at [479, 337] on div "Sent back to engineer this morning. Expecting form 15 if there are no more issu…" at bounding box center [397, 341] width 378 height 9
click at [304, 341] on span "Sent back to engineer this morning. Expecting form 15 if there are no more issu…" at bounding box center [327, 341] width 239 height 8
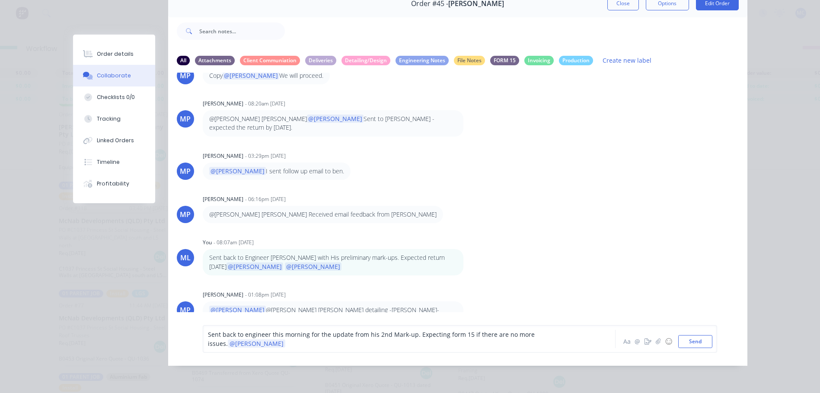
click at [583, 341] on div "Sent back to engineer this morning for the update from his 2nd Mark-up. Expecti…" at bounding box center [459, 339] width 505 height 18
drag, startPoint x: 587, startPoint y: 343, endPoint x: 572, endPoint y: 340, distance: 15.3
click at [583, 343] on div "Sent back to engineer this morning for the update from his 2nd Mark-up. Expecti…" at bounding box center [459, 339] width 505 height 18
click at [287, 340] on span at bounding box center [286, 343] width 2 height 8
click at [570, 284] on div "AH [PERSON_NAME] - 07:33am [DATE] Sketches AH [PERSON_NAME] 07:33am [DATE] Roch…" at bounding box center [457, 192] width 579 height 239
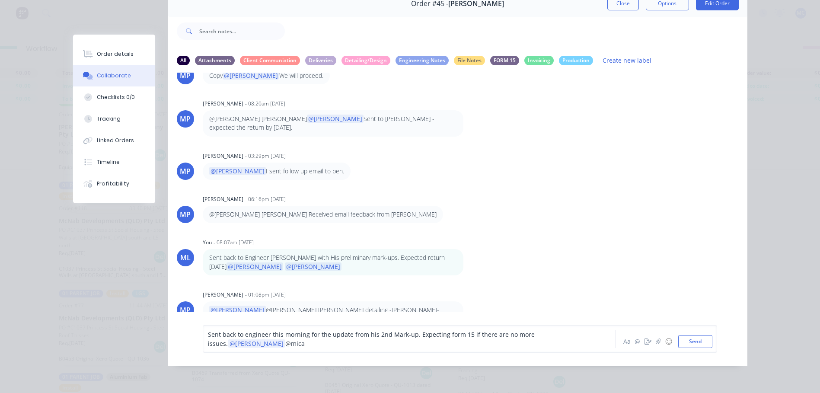
click at [575, 344] on div "Sent back to engineer this morning for the update from his 2nd Mark-up. Expecti…" at bounding box center [397, 339] width 378 height 18
click at [270, 353] on div "Sent back to engineer this morning for the update from his 2nd Mark-up. Expecti…" at bounding box center [460, 339] width 514 height 28
click at [269, 348] on div "Sent back to engineer this morning for the update from his 2nd Mark-up. Expecti…" at bounding box center [397, 339] width 378 height 18
click at [684, 341] on button "Send" at bounding box center [695, 341] width 34 height 13
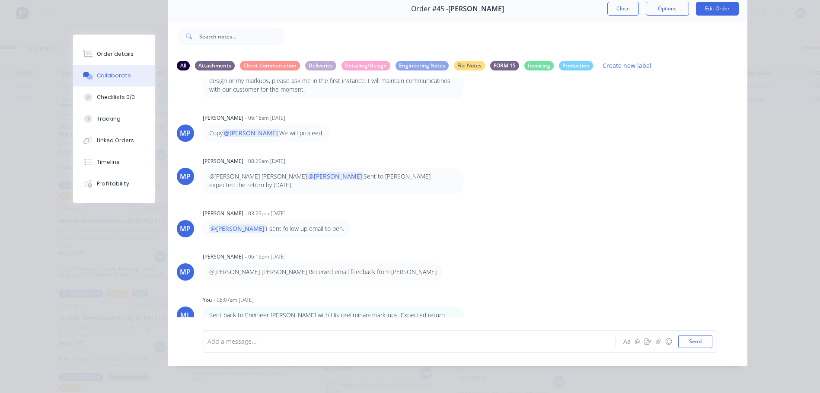
scroll to position [414, 0]
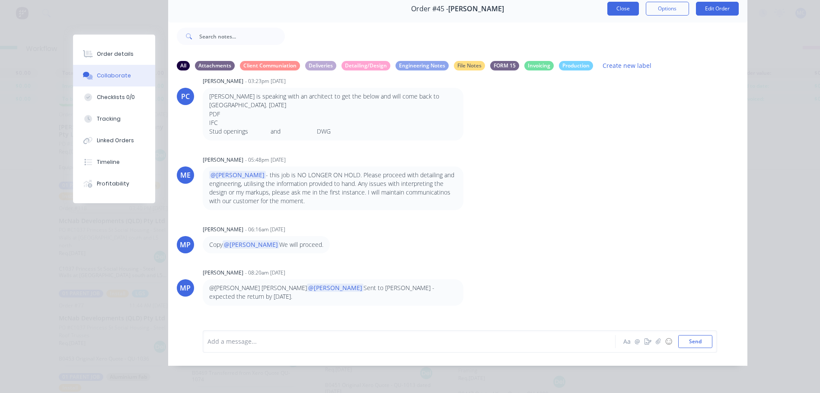
click at [615, 3] on button "Close" at bounding box center [623, 9] width 32 height 14
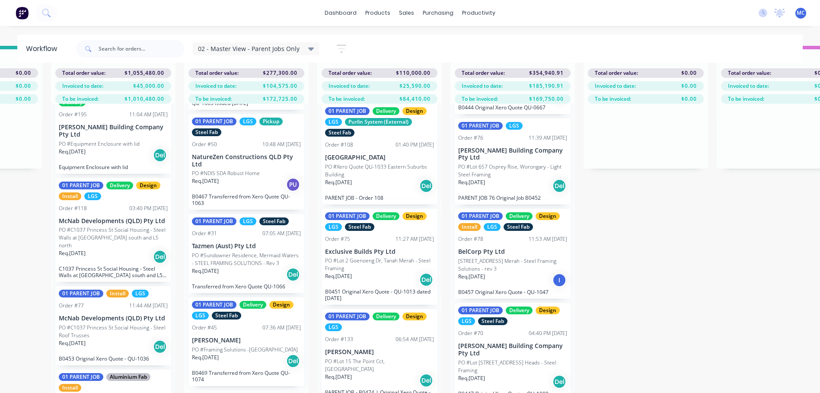
scroll to position [99, 0]
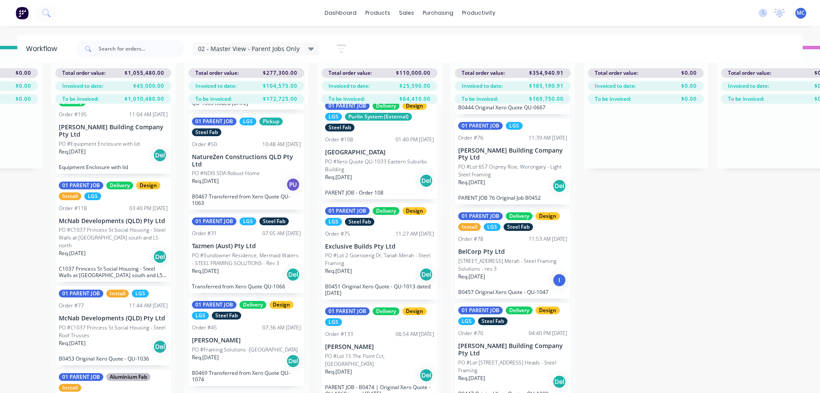
click at [371, 267] on div "Req. [DATE] Del" at bounding box center [379, 274] width 109 height 15
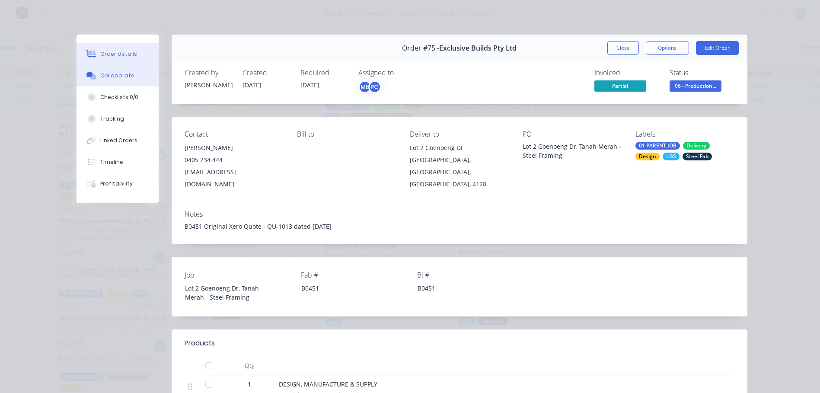
click at [98, 70] on button "Collaborate" at bounding box center [118, 76] width 82 height 22
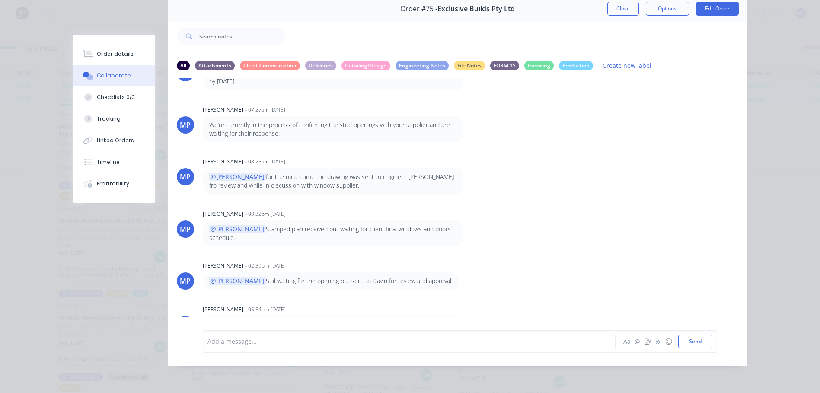
scroll to position [401, 0]
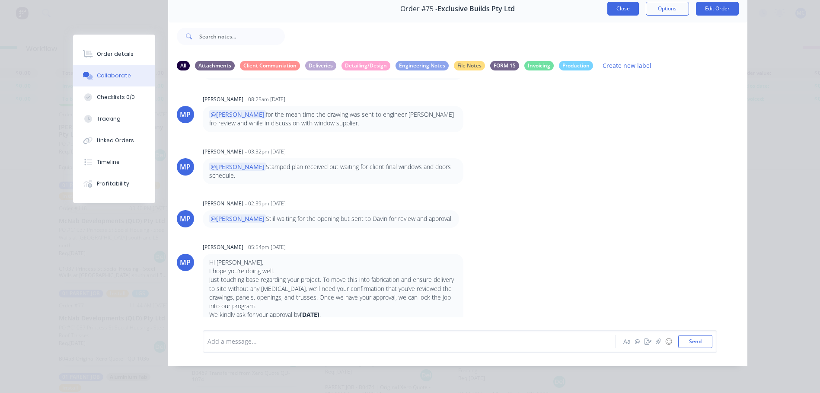
click at [613, 2] on button "Close" at bounding box center [623, 9] width 32 height 14
